Goal: Find specific page/section: Find specific page/section

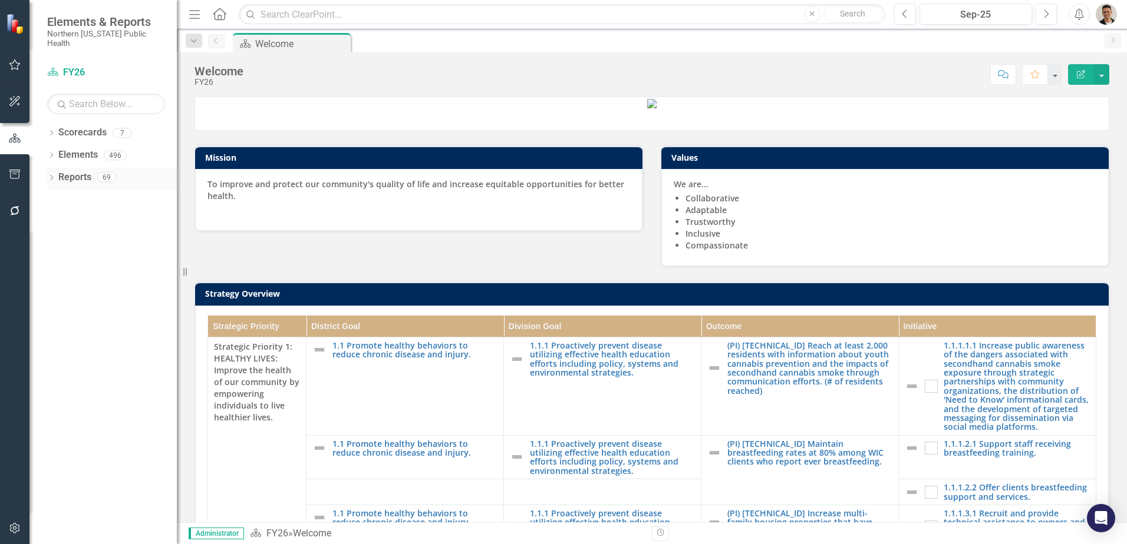
click at [51, 168] on div "Dropdown Reports 69" at bounding box center [112, 179] width 130 height 22
click at [54, 176] on icon "Dropdown" at bounding box center [51, 179] width 8 height 6
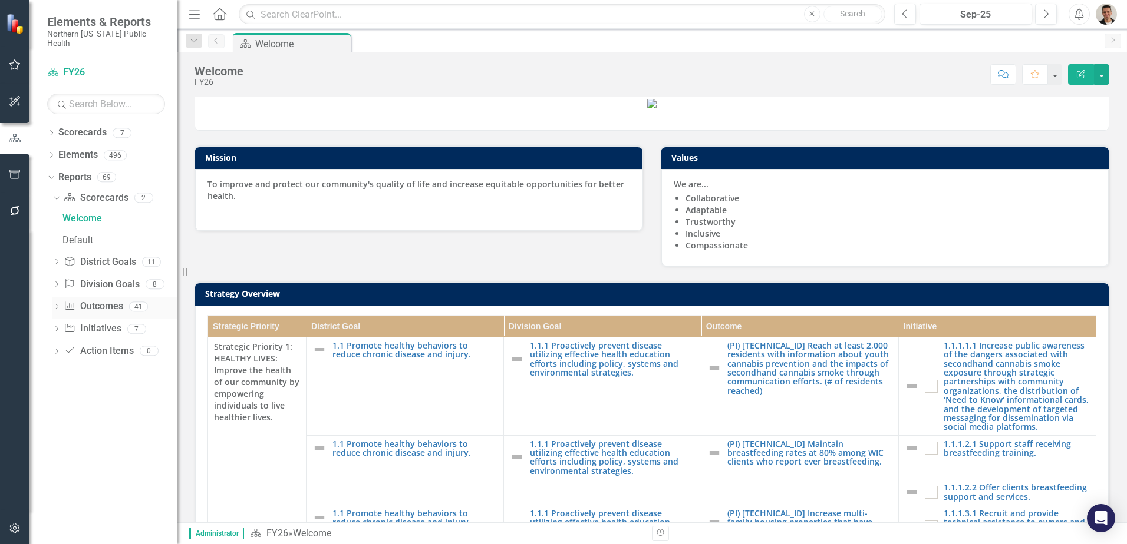
click at [57, 305] on icon "Dropdown" at bounding box center [56, 308] width 8 height 6
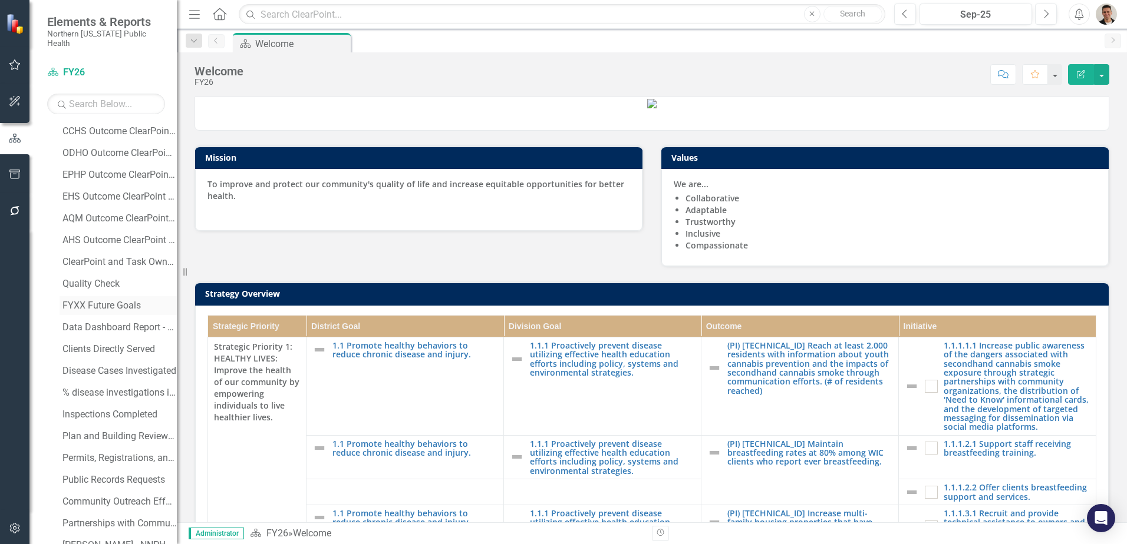
scroll to position [678, 0]
click at [97, 212] on div "Quality Check" at bounding box center [119, 217] width 114 height 11
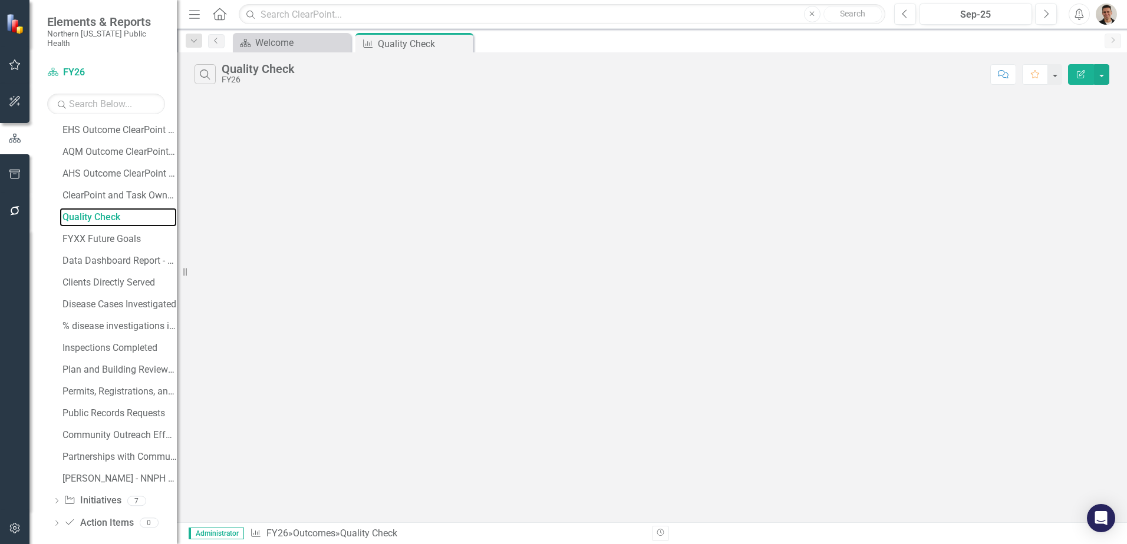
scroll to position [351, 0]
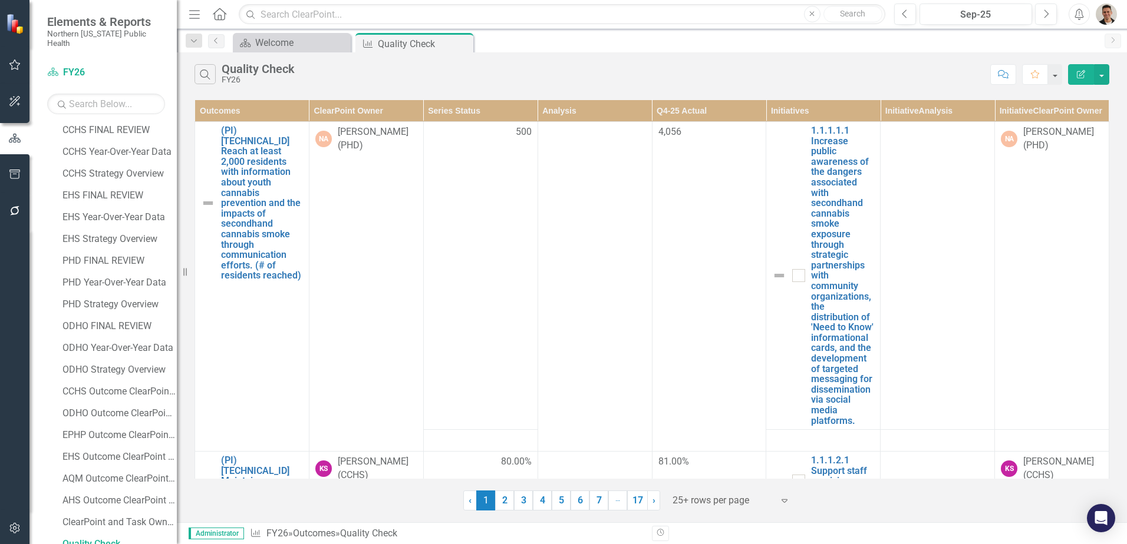
click at [365, 111] on th "ClearPoint Owner" at bounding box center [366, 111] width 114 height 22
click at [593, 502] on link "7" at bounding box center [598, 501] width 19 height 20
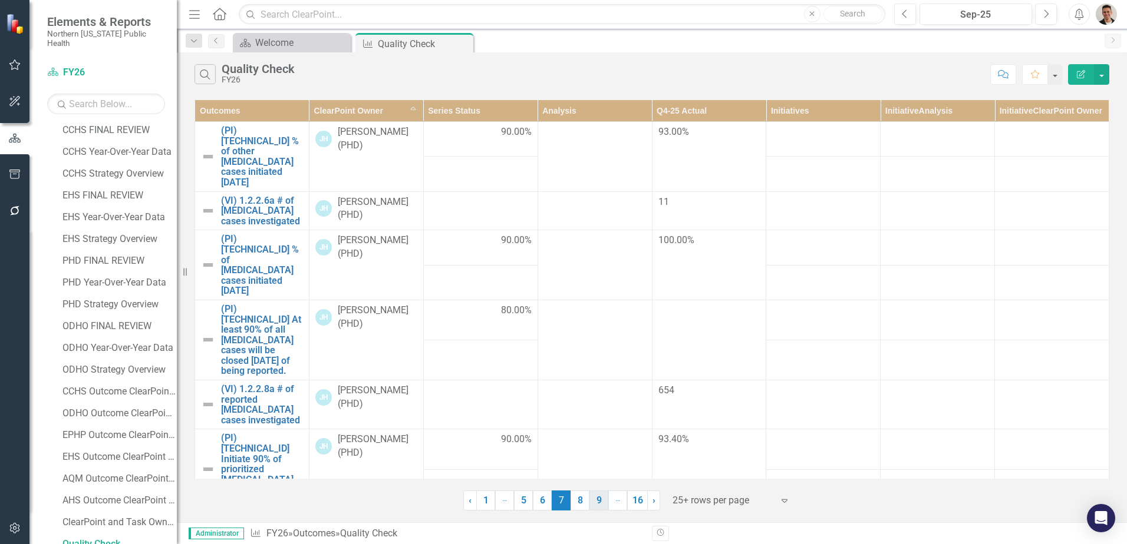
click at [602, 504] on link "9" at bounding box center [598, 501] width 19 height 20
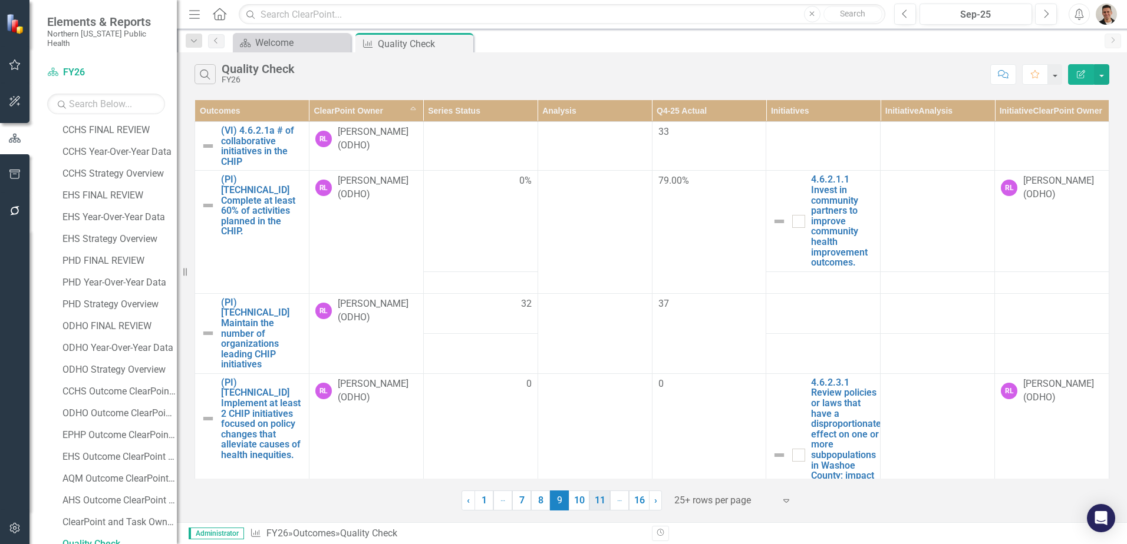
click at [599, 505] on link "11" at bounding box center [599, 501] width 21 height 20
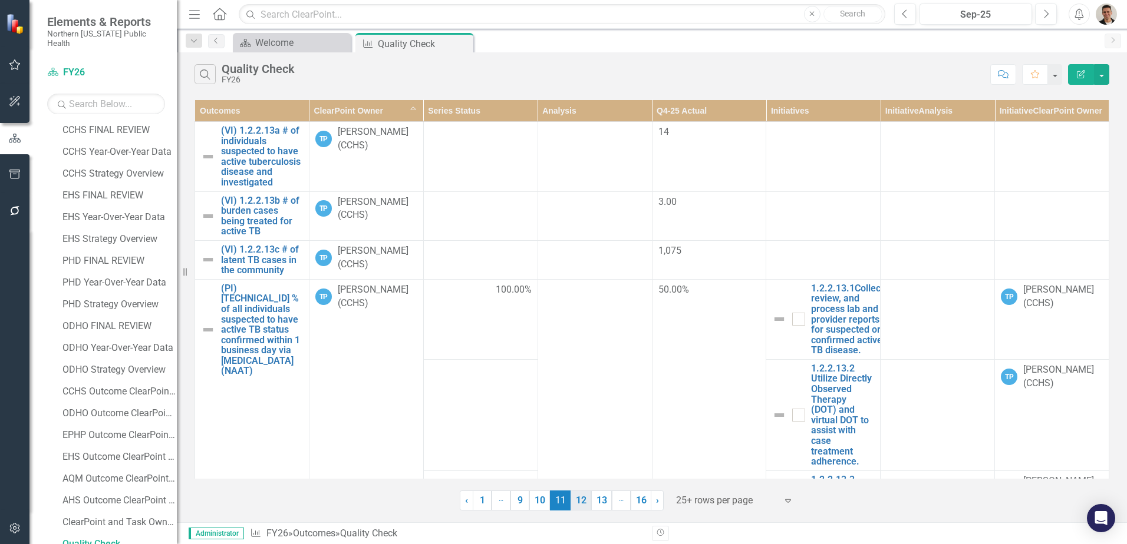
click at [582, 509] on link "12" at bounding box center [580, 501] width 21 height 20
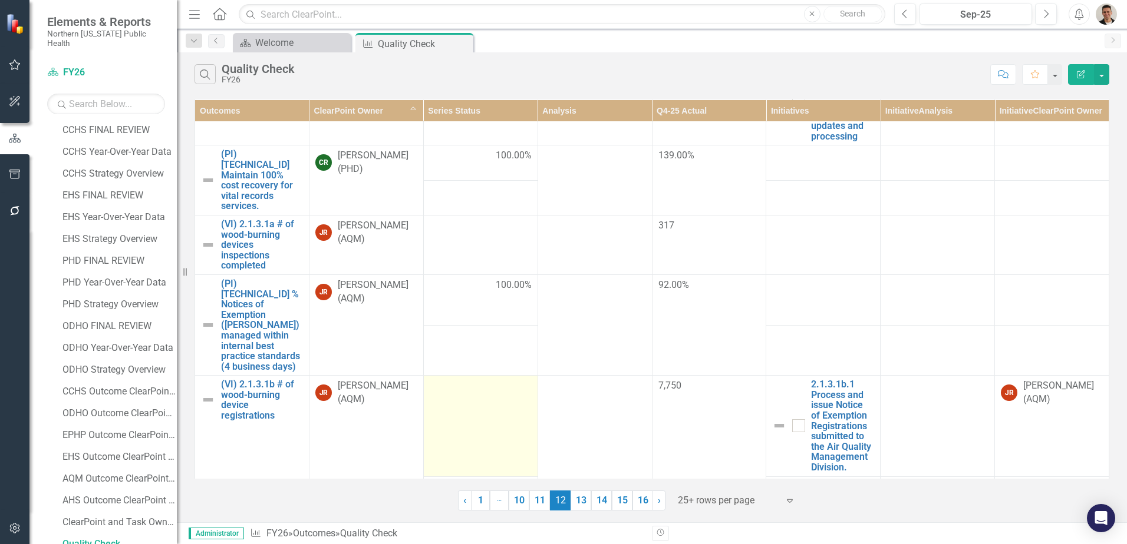
scroll to position [1412, 0]
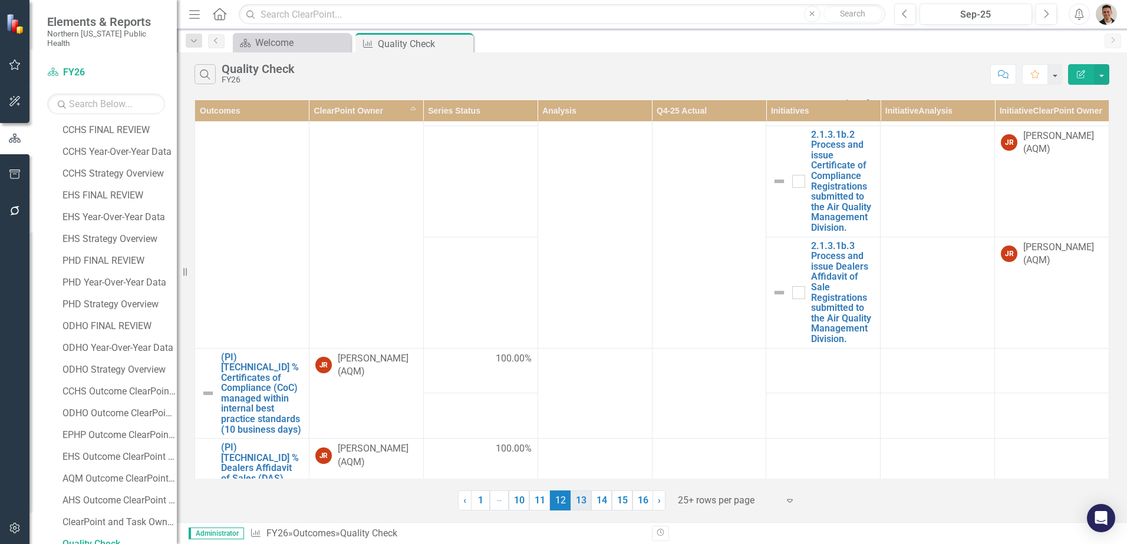
click at [586, 502] on link "13" at bounding box center [580, 501] width 21 height 20
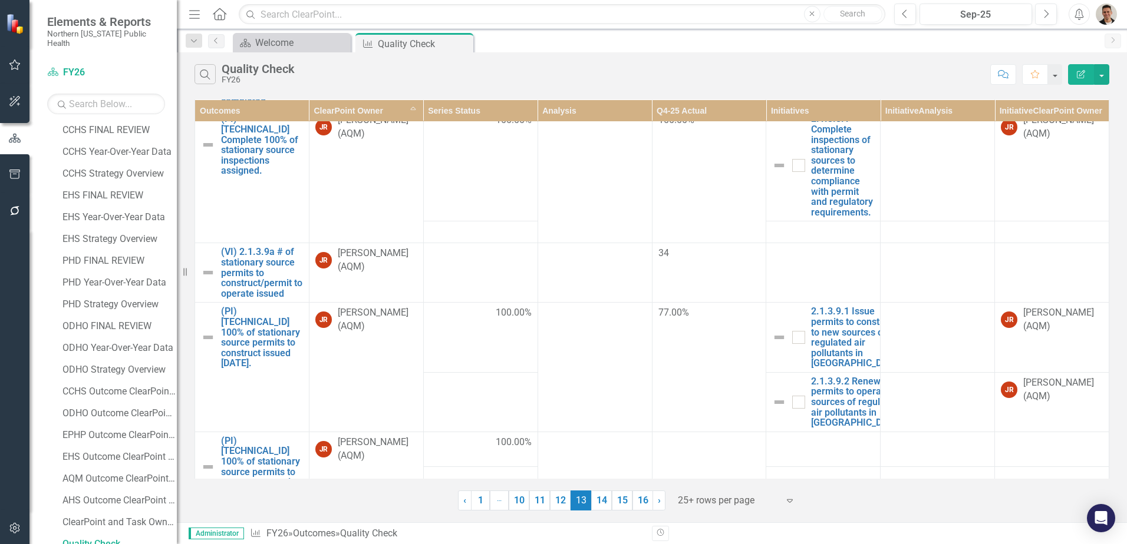
scroll to position [1157, 0]
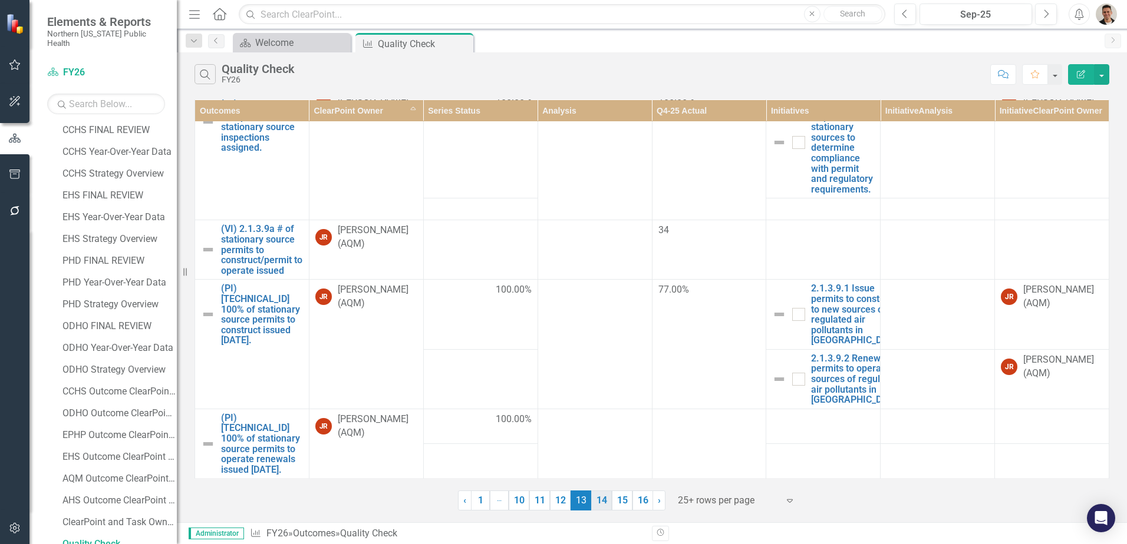
click at [605, 501] on link "14" at bounding box center [601, 501] width 21 height 20
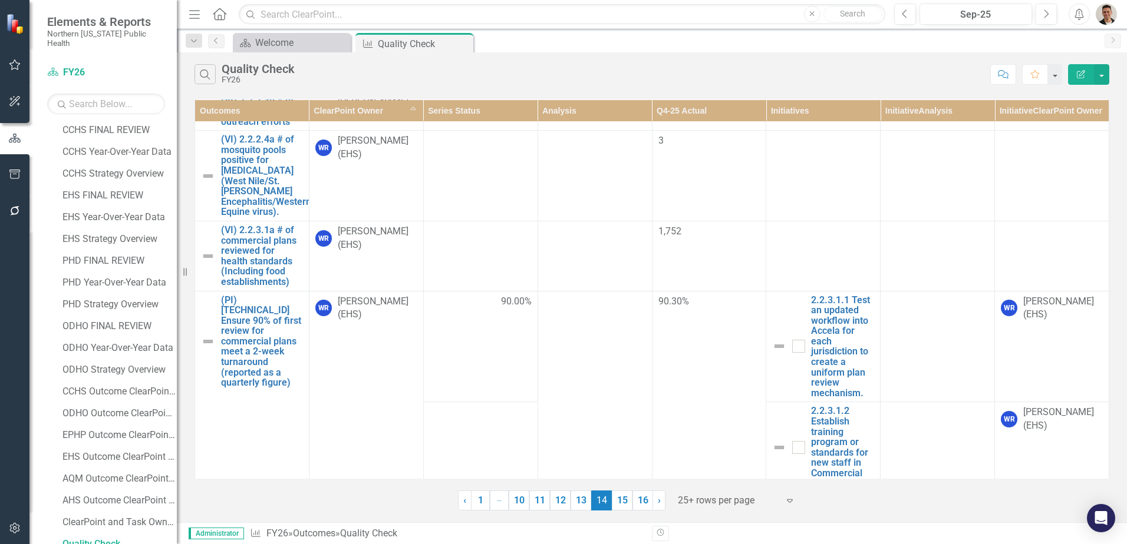
scroll to position [1857, 0]
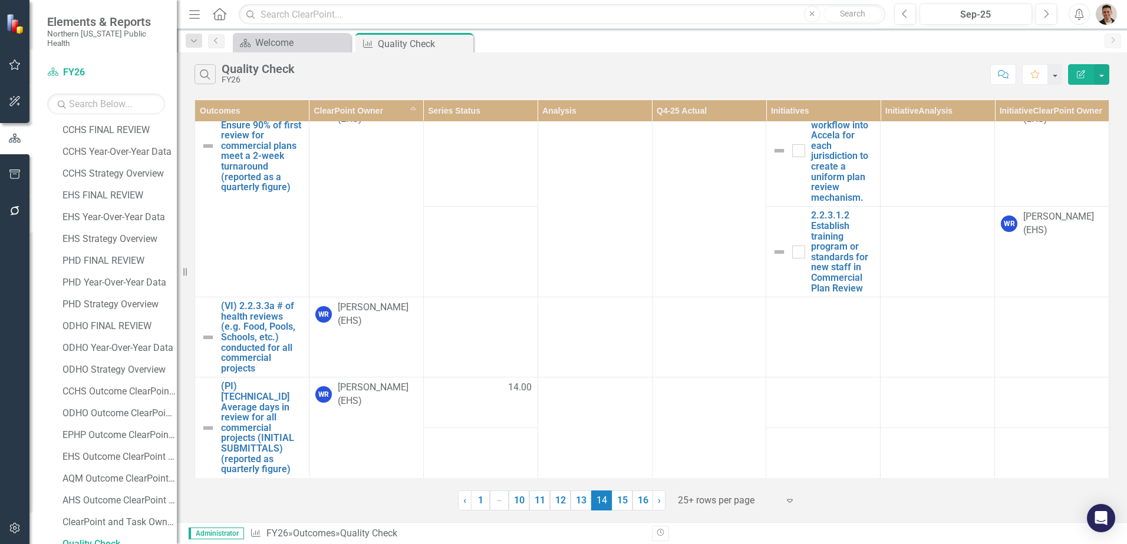
click at [624, 501] on link "15" at bounding box center [622, 501] width 21 height 20
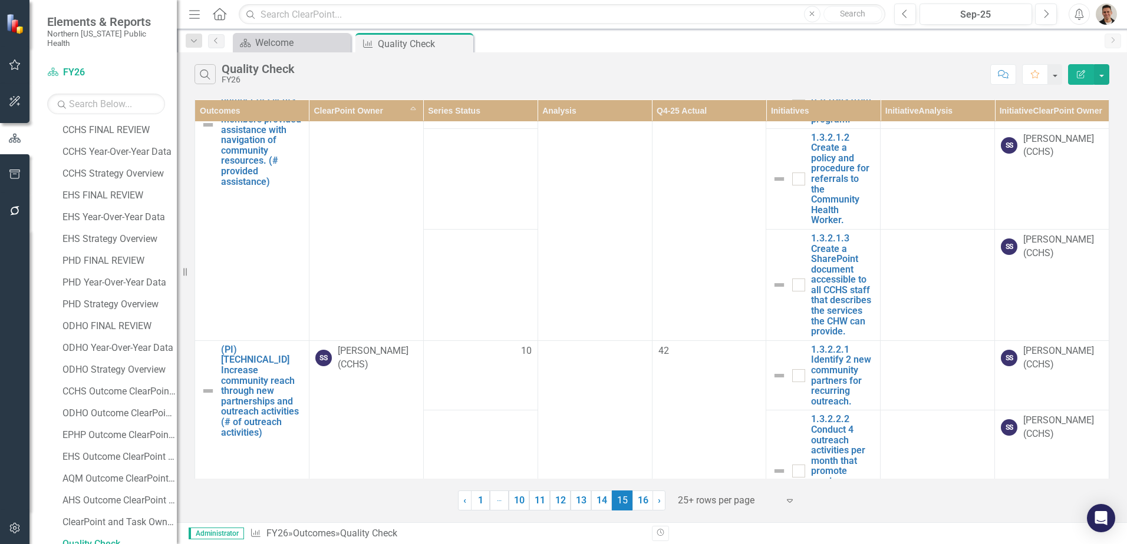
scroll to position [1373, 0]
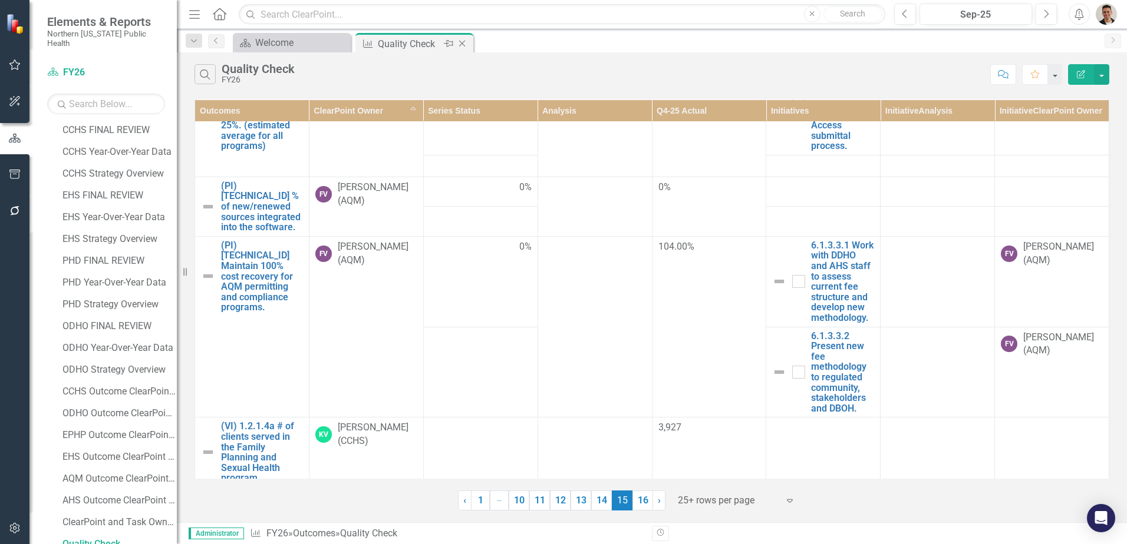
click at [463, 45] on icon "Close" at bounding box center [462, 43] width 12 height 9
